Goal: Task Accomplishment & Management: Complete application form

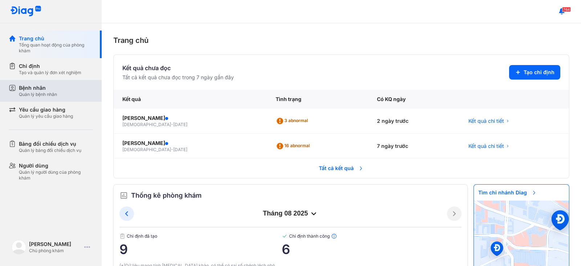
click at [49, 87] on div "Bệnh nhân" at bounding box center [38, 87] width 38 height 7
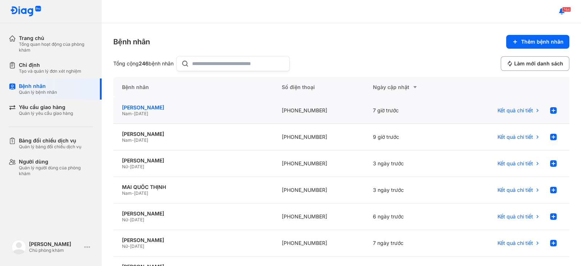
click at [158, 109] on div "ĐẶNG ĐÌNH NAM" at bounding box center [193, 107] width 142 height 7
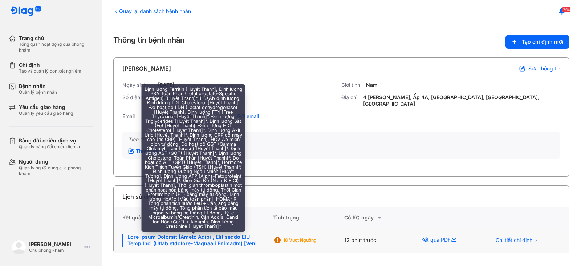
click at [218, 233] on div at bounding box center [193, 239] width 142 height 13
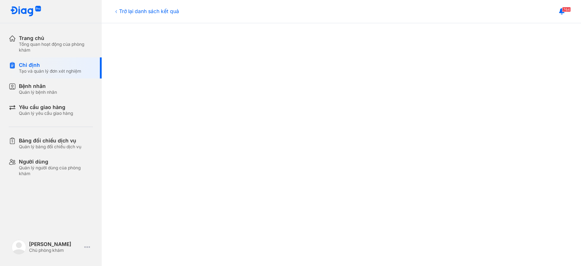
scroll to position [63, 0]
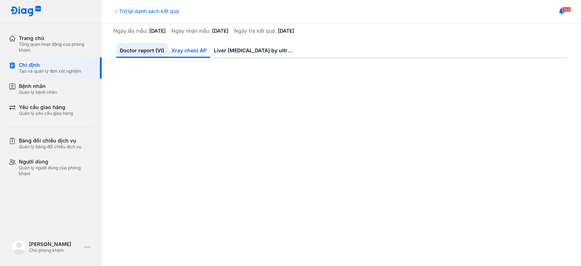
click at [175, 52] on link "Xray chest AP" at bounding box center [189, 50] width 42 height 15
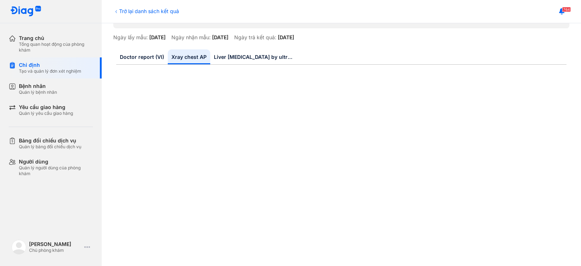
scroll to position [56, 0]
click at [252, 58] on link "Liver [MEDICAL_DATA] by ultrasound [MEDICAL_DATA]" at bounding box center [253, 57] width 87 height 15
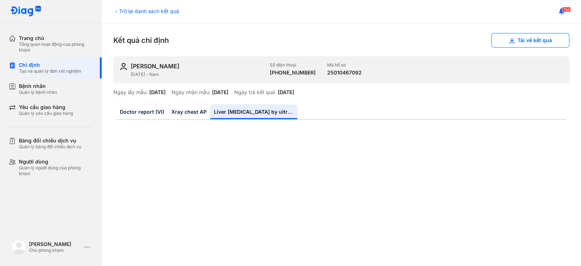
scroll to position [0, 0]
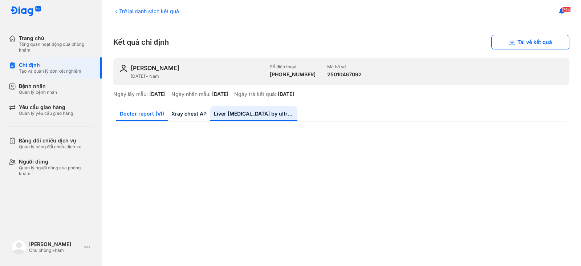
click at [142, 117] on link "Doctor report (VI)" at bounding box center [142, 113] width 52 height 15
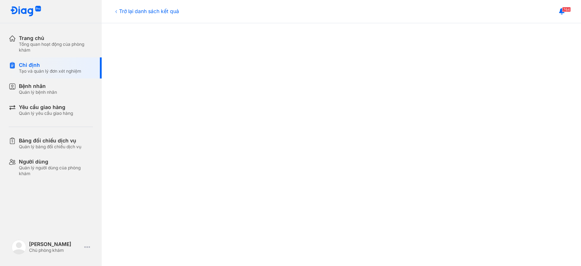
scroll to position [185, 0]
click at [124, 148] on div at bounding box center [341, 188] width 450 height 492
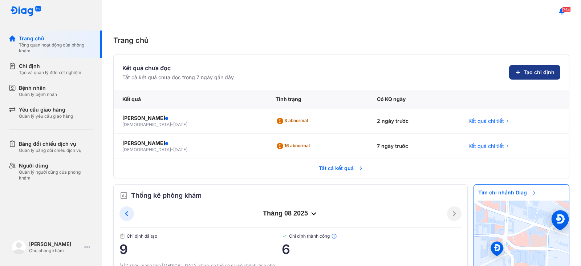
click at [528, 73] on span "Tạo chỉ định" at bounding box center [538, 72] width 31 height 7
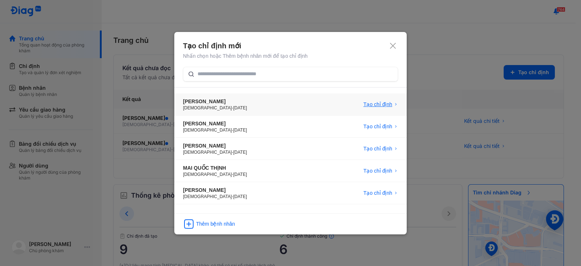
click at [370, 102] on span "Tạo chỉ định" at bounding box center [377, 104] width 29 height 7
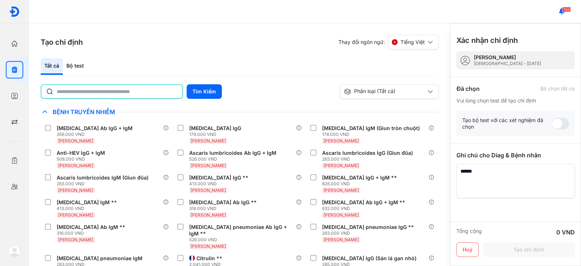
click at [154, 93] on input "text" at bounding box center [117, 91] width 121 height 13
type input "**********"
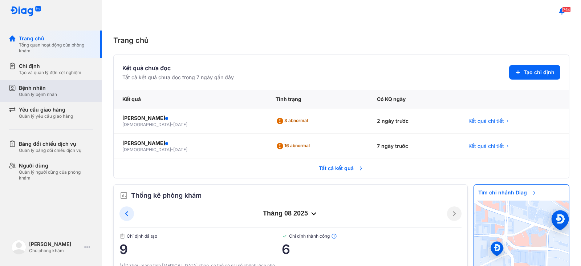
click at [49, 88] on div "Bệnh nhân" at bounding box center [38, 87] width 38 height 7
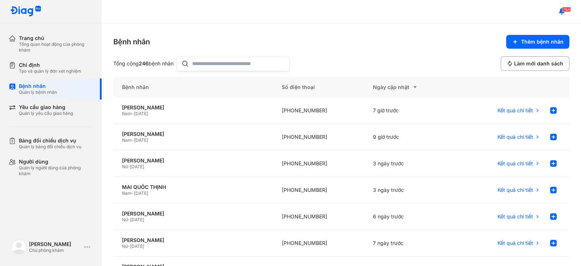
click at [221, 66] on input "text" at bounding box center [238, 63] width 93 height 15
type input "*****"
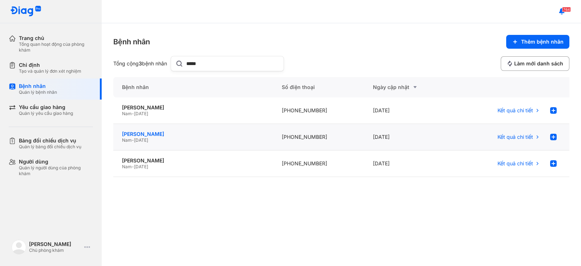
click at [137, 133] on div "LÊ CƯỜNG" at bounding box center [193, 134] width 142 height 7
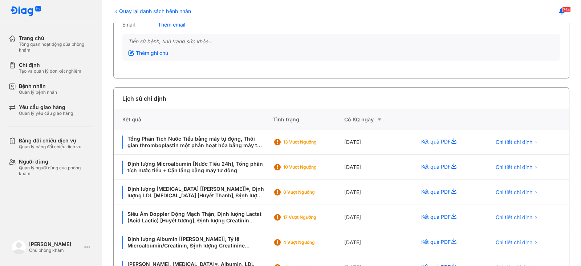
scroll to position [115, 0]
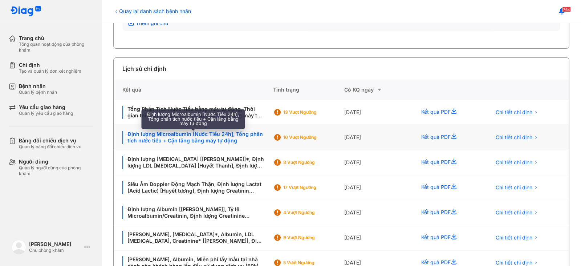
click at [183, 139] on div "Định lượng Microalbumin [Nước Tiểu 24h], Tổng phân tích nước tiểu + Cặn lắng bằ…" at bounding box center [193, 137] width 142 height 13
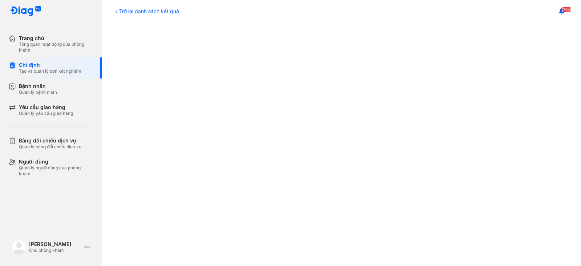
scroll to position [267, 0]
click at [136, 10] on div "Trở lại danh sách kết quả" at bounding box center [146, 11] width 66 height 8
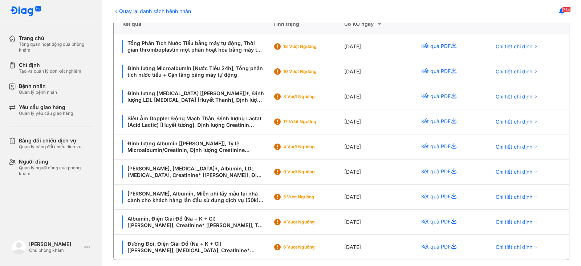
scroll to position [185, 0]
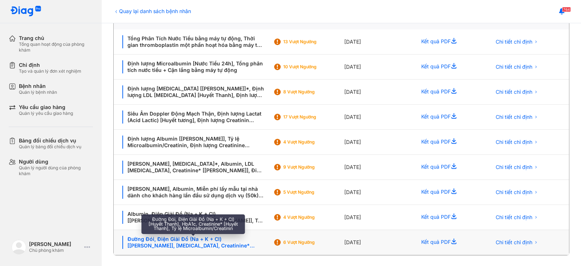
click at [199, 237] on div "Đường Đói, Điện Giải Đồ (Na + K + Cl) [[PERSON_NAME]], [MEDICAL_DATA], Creatini…" at bounding box center [193, 242] width 142 height 13
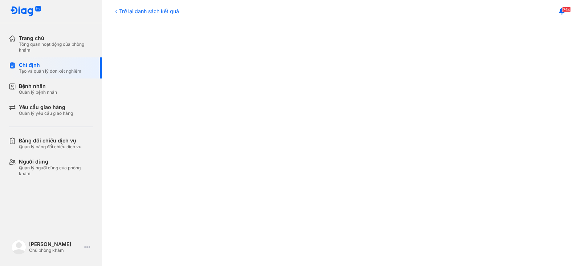
scroll to position [228, 0]
click at [132, 11] on div "Trở lại danh sách kết quả" at bounding box center [146, 11] width 66 height 8
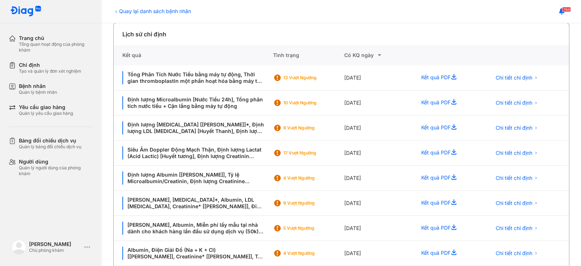
scroll to position [151, 0]
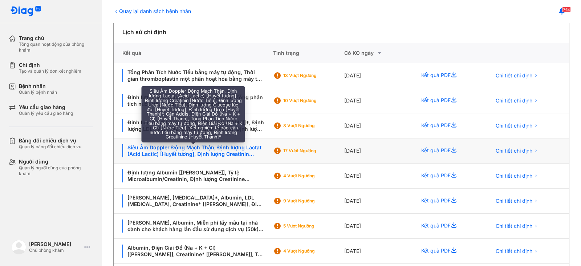
click at [179, 146] on div "Siêu Âm Doppler Động Mạch Thận, Định lượng Lactat (Acid Lactic) [Huyết tương], …" at bounding box center [193, 150] width 142 height 13
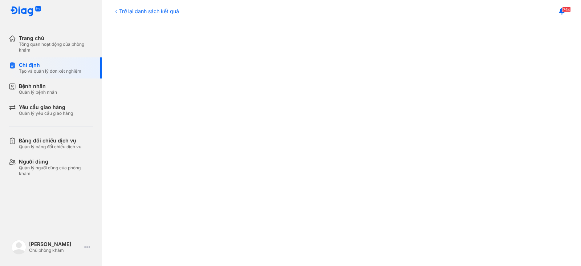
scroll to position [326, 0]
click at [524, 45] on div at bounding box center [341, 47] width 450 height 492
click at [44, 86] on div "Bệnh nhân" at bounding box center [38, 86] width 38 height 7
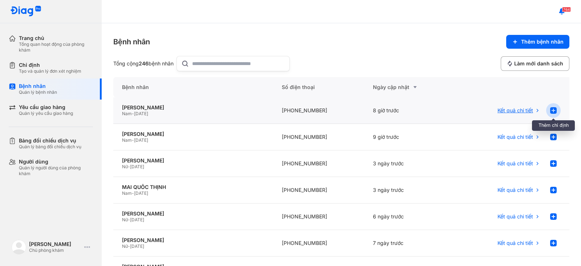
click at [549, 110] on icon at bounding box center [553, 110] width 9 height 9
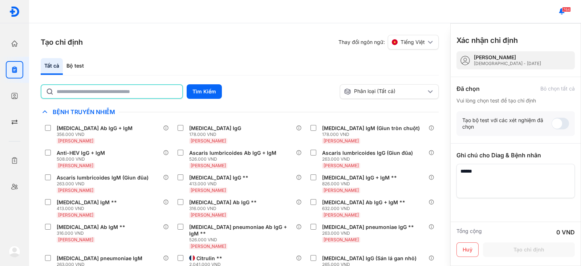
click at [162, 88] on input "text" at bounding box center [117, 91] width 121 height 13
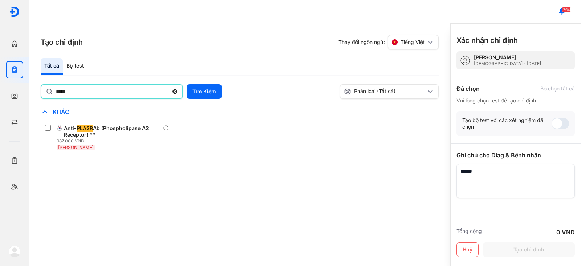
click at [93, 87] on input "*****" at bounding box center [112, 91] width 113 height 13
type input "*"
